Goal: Check status: Check status

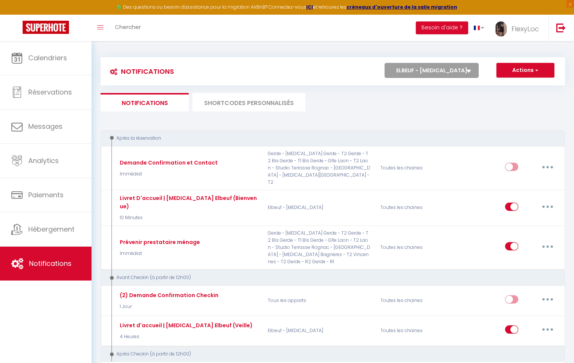
select select "59270"
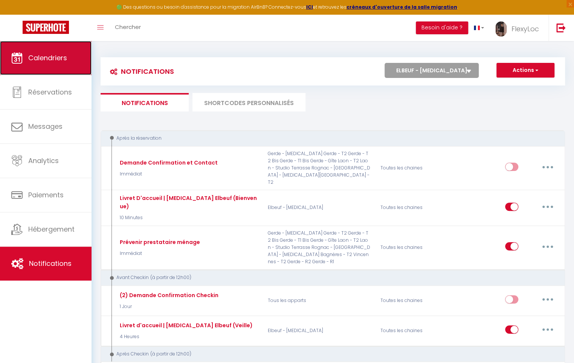
click at [60, 71] on link "Calendriers" at bounding box center [46, 58] width 92 height 34
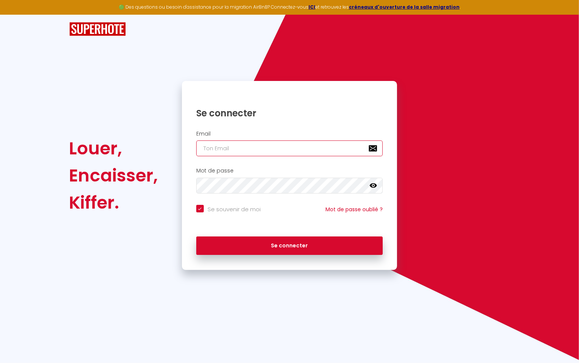
type input "[PERSON_NAME][EMAIL_ADDRESS][DOMAIN_NAME]"
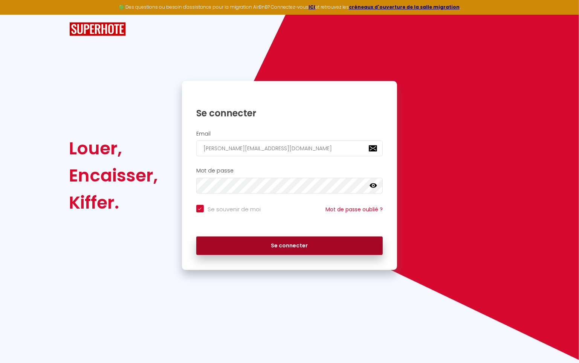
click at [251, 245] on button "Se connecter" at bounding box center [289, 246] width 187 height 19
checkbox input "true"
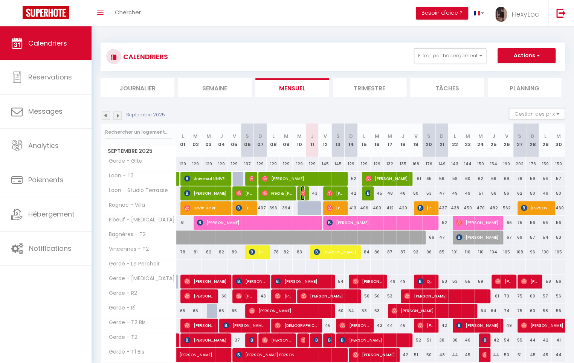
click at [304, 194] on img at bounding box center [304, 193] width 6 height 6
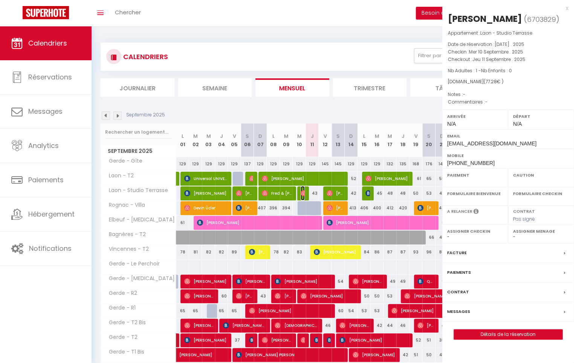
select select "OK"
select select "0"
select select "1"
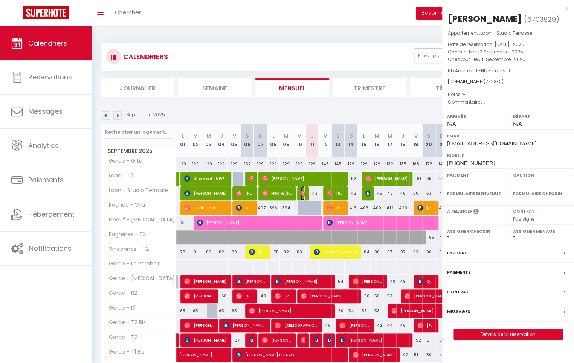
select select
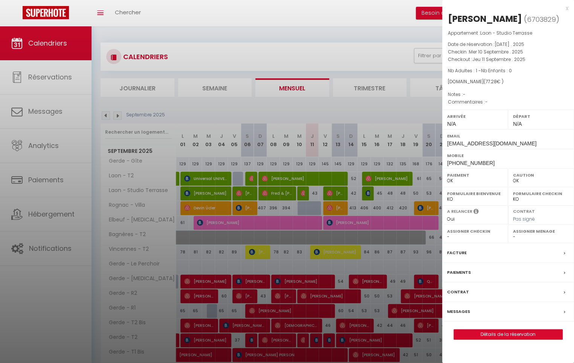
click at [304, 191] on div at bounding box center [287, 181] width 574 height 363
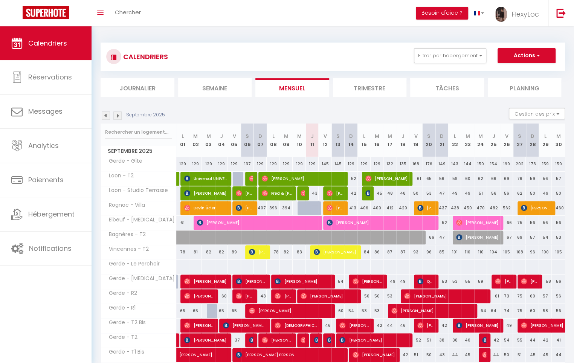
click at [305, 193] on div at bounding box center [303, 194] width 13 height 14
click at [303, 193] on img at bounding box center [304, 193] width 6 height 6
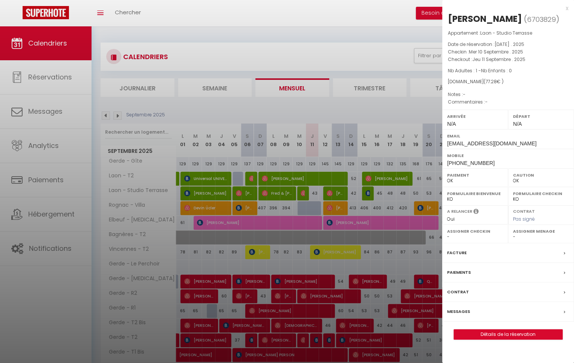
click at [515, 235] on select "- [PERSON_NAME] Prolongation Séjour [PERSON_NAME] [PERSON_NAME] L. [PERSON_NAME…" at bounding box center [541, 237] width 56 height 7
select select "33068"
click at [513, 234] on select "- [PERSON_NAME] Prolongation Séjour [PERSON_NAME] [PERSON_NAME] L. [PERSON_NAME…" at bounding box center [541, 237] width 56 height 7
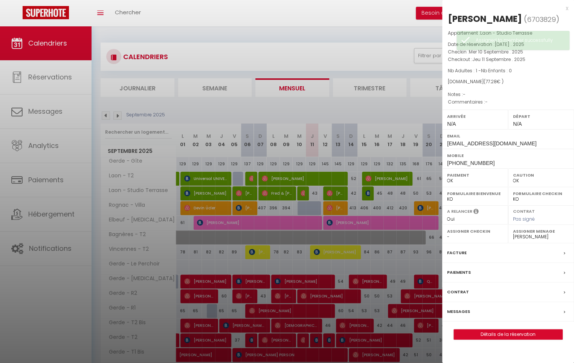
click at [328, 187] on div at bounding box center [287, 181] width 574 height 363
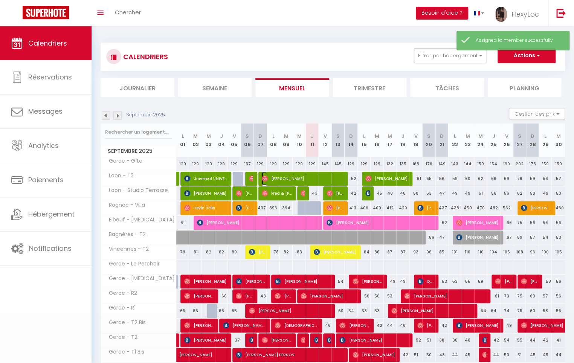
click at [326, 177] on span "[PERSON_NAME]" at bounding box center [302, 178] width 81 height 14
select select
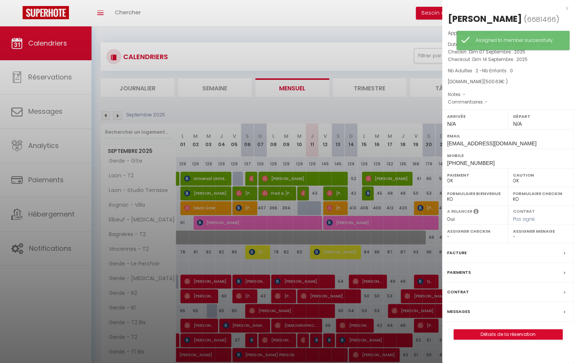
click at [337, 193] on div at bounding box center [287, 181] width 574 height 363
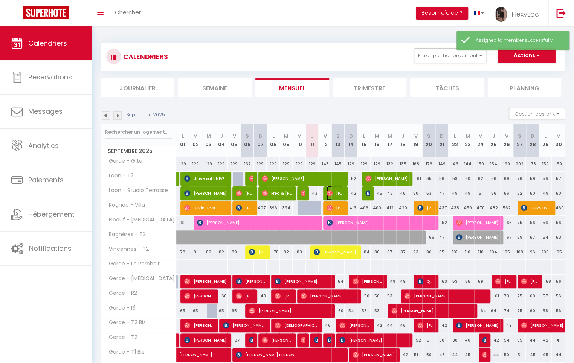
click at [337, 193] on span "[PERSON_NAME]" at bounding box center [335, 193] width 17 height 14
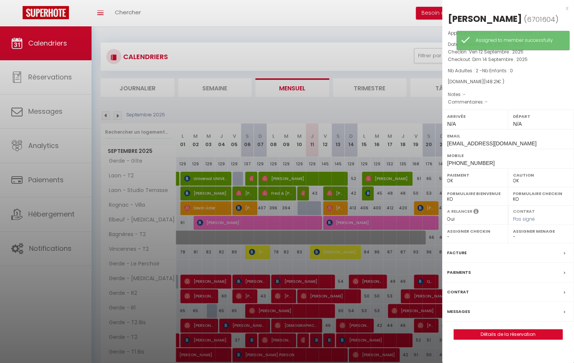
click at [337, 193] on div at bounding box center [287, 181] width 574 height 363
